Goal: Task Accomplishment & Management: Manage account settings

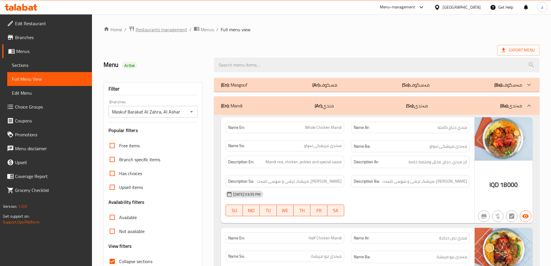
click at [177, 29] on span "Restaurants management" at bounding box center [161, 29] width 51 height 7
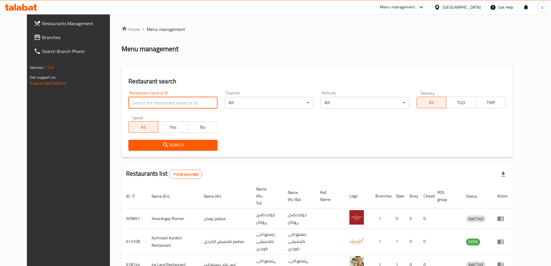
click at [159, 101] on input "search" at bounding box center [172, 103] width 89 height 12
paste input "Chicken Master"
type input "Chicken Master"
click button "Search" at bounding box center [172, 145] width 89 height 11
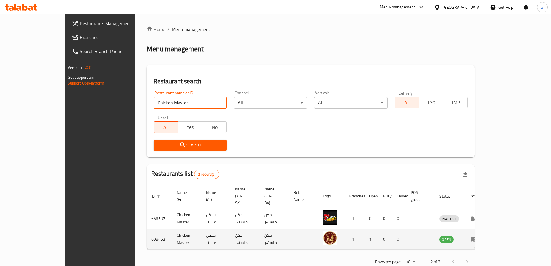
click at [477, 235] on icon "enhanced table" at bounding box center [473, 238] width 7 height 7
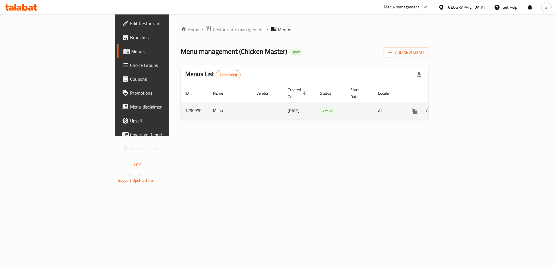
click at [459, 108] on icon "enhanced table" at bounding box center [456, 110] width 5 height 5
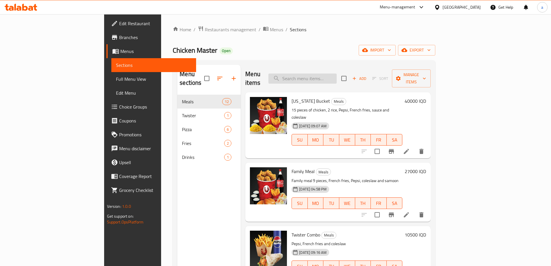
click at [329, 80] on div "Menu items Add Sort Manage items" at bounding box center [337, 78] width 185 height 27
click at [330, 76] on input "search" at bounding box center [302, 78] width 68 height 10
paste input "Mix Family"
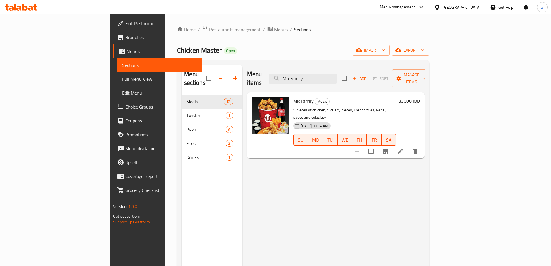
type input "Mix Family"
click at [408, 146] on li at bounding box center [400, 151] width 16 height 10
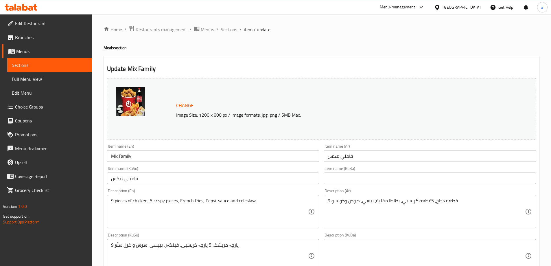
click at [284, 176] on input "فامیلی مكس" at bounding box center [213, 178] width 212 height 12
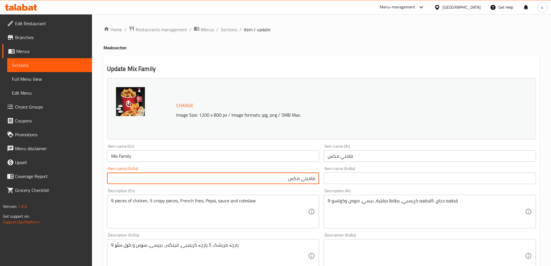
click at [297, 182] on input "فامیلی مكس" at bounding box center [213, 178] width 212 height 12
click at [306, 179] on input "فامیلی مكس" at bounding box center [213, 178] width 212 height 12
click at [298, 179] on input "فامیلی مكس" at bounding box center [213, 178] width 212 height 12
click at [296, 179] on input "فامیلی میكس" at bounding box center [213, 178] width 212 height 12
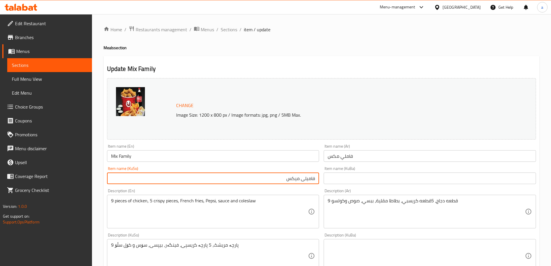
click at [296, 179] on input "فامیلی میكس" at bounding box center [213, 178] width 212 height 12
click at [274, 179] on input "فامیلی میكس" at bounding box center [213, 178] width 212 height 12
click at [288, 183] on input "فامیلی میكس" at bounding box center [213, 178] width 212 height 12
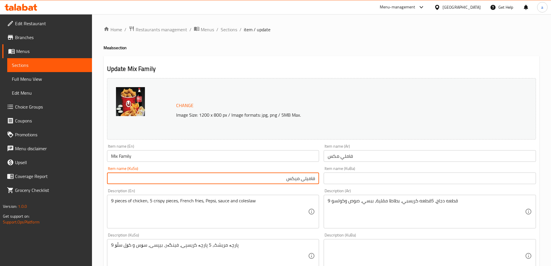
click at [270, 177] on input "فامیلی میكس" at bounding box center [213, 178] width 212 height 12
click at [94, 159] on div "Home / Restaurants management / Menus / Sections / item / update Meals section …" at bounding box center [321, 248] width 459 height 469
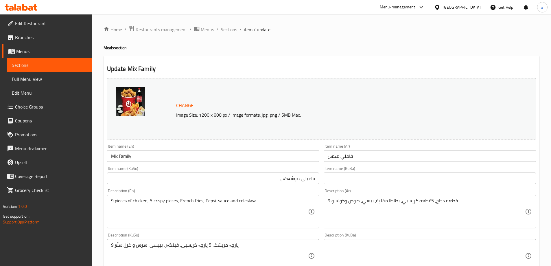
click at [134, 156] on input "Mix Family" at bounding box center [213, 156] width 212 height 12
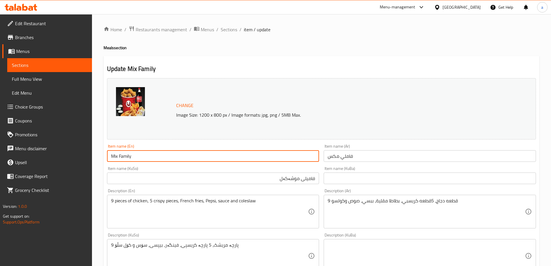
drag, startPoint x: 121, startPoint y: 156, endPoint x: 105, endPoint y: 155, distance: 16.0
click at [108, 155] on input "Mix Family" at bounding box center [213, 156] width 212 height 12
click at [104, 155] on div "Update Mix Family Change Image Size: 1200 x 800 px / Image formats: jpg, png / …" at bounding box center [321, 261] width 436 height 411
drag, startPoint x: 109, startPoint y: 155, endPoint x: 105, endPoint y: 155, distance: 3.5
click at [105, 155] on div "Item name (En) Mix Family Item name (En)" at bounding box center [213, 153] width 217 height 22
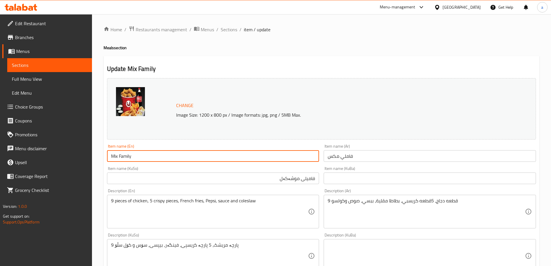
click at [105, 155] on div "Item name (En) Mix Family Item name (En)" at bounding box center [213, 153] width 217 height 22
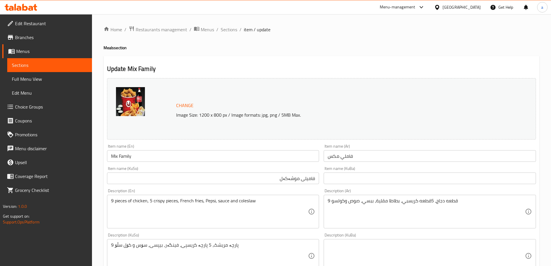
click at [121, 155] on input "Mix Family" at bounding box center [213, 156] width 212 height 12
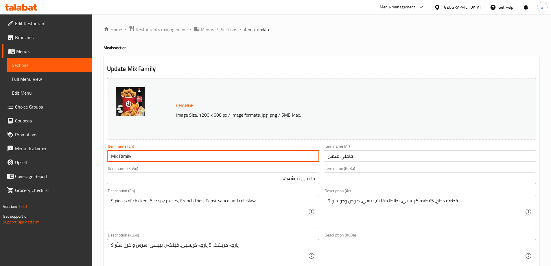
click at [121, 155] on input "Mix Family" at bounding box center [213, 156] width 212 height 12
click at [139, 155] on input "Mix Family" at bounding box center [213, 156] width 212 height 12
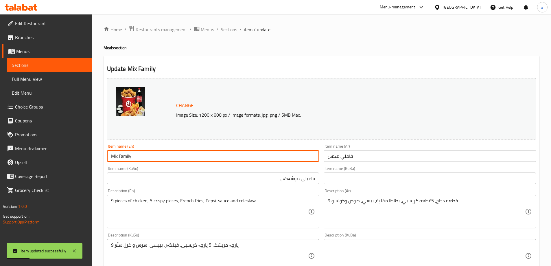
click at [296, 177] on input "فامیلی موشەکەل" at bounding box center [213, 178] width 212 height 12
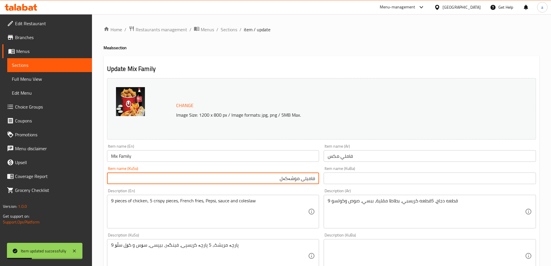
click at [296, 177] on input "فامیلی موشەکەل" at bounding box center [213, 178] width 212 height 12
click at [315, 179] on input "فامیلی" at bounding box center [213, 178] width 212 height 12
click at [315, 179] on input "فامیلی موشەکەل" at bounding box center [213, 178] width 212 height 12
paste input "موشەکەل"
click at [293, 180] on input "فامیلی موشەکەل" at bounding box center [213, 178] width 212 height 12
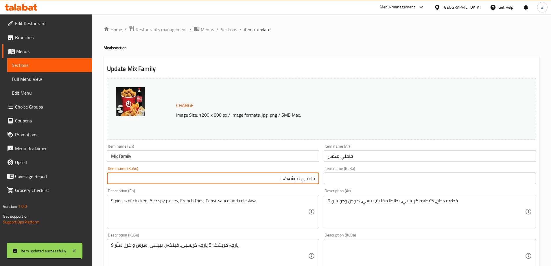
click at [293, 180] on input "فامیلی موشەکەل" at bounding box center [213, 178] width 212 height 12
click at [314, 179] on input "فامیلی" at bounding box center [213, 178] width 212 height 12
paste input "موشەکەل"
type input "موشەکەلی فامیلی"
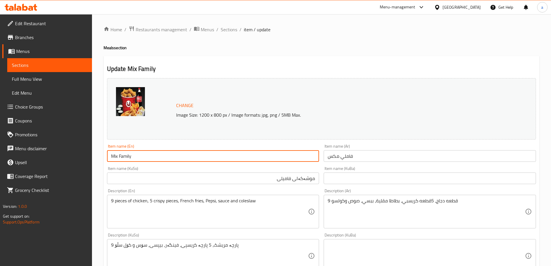
drag, startPoint x: 153, startPoint y: 156, endPoint x: 102, endPoint y: 156, distance: 50.3
click at [102, 156] on div "Home / Restaurants management / Menus / Sections / item / update Meals section …" at bounding box center [321, 248] width 459 height 469
click at [142, 153] on input "Mix Family" at bounding box center [213, 156] width 212 height 12
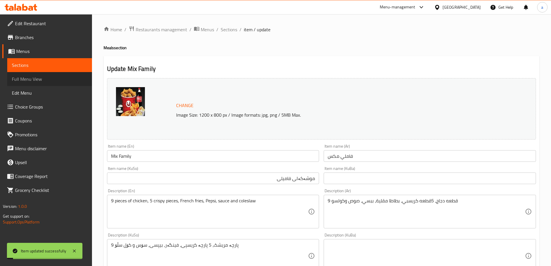
click at [41, 79] on span "Full Menu View" at bounding box center [49, 78] width 75 height 7
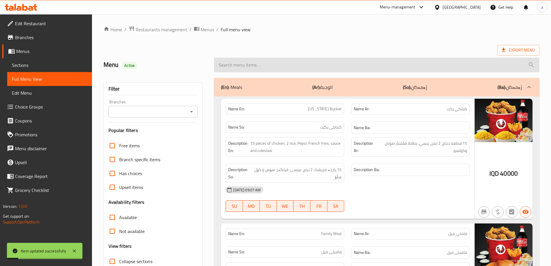
click at [271, 59] on input "search" at bounding box center [376, 65] width 325 height 15
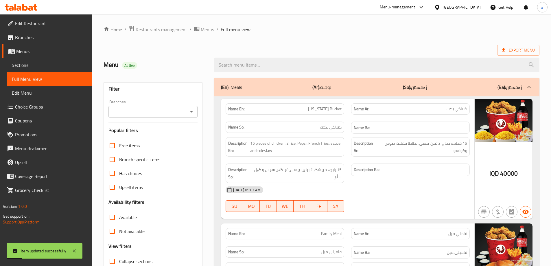
paste input "Mix Family"
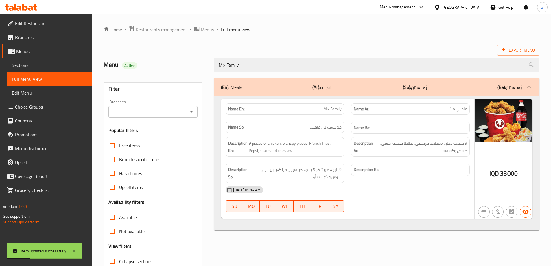
click at [189, 111] on icon "Open" at bounding box center [191, 111] width 7 height 7
type input "Mix Family"
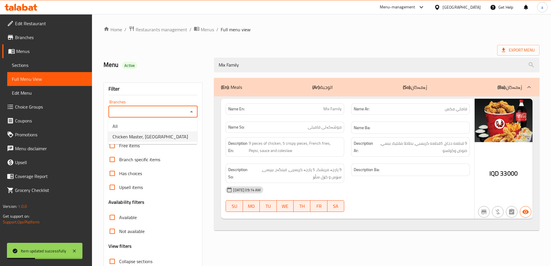
click at [167, 132] on li "Chicken Master, [GEOGRAPHIC_DATA]" at bounding box center [152, 136] width 89 height 10
type input "Chicken Master, [GEOGRAPHIC_DATA]"
click at [167, 132] on div at bounding box center [275, 133] width 551 height 266
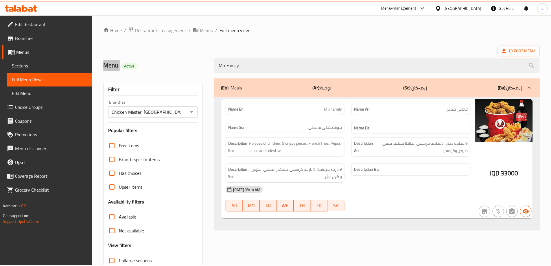
scroll to position [42, 0]
